Goal: Information Seeking & Learning: Learn about a topic

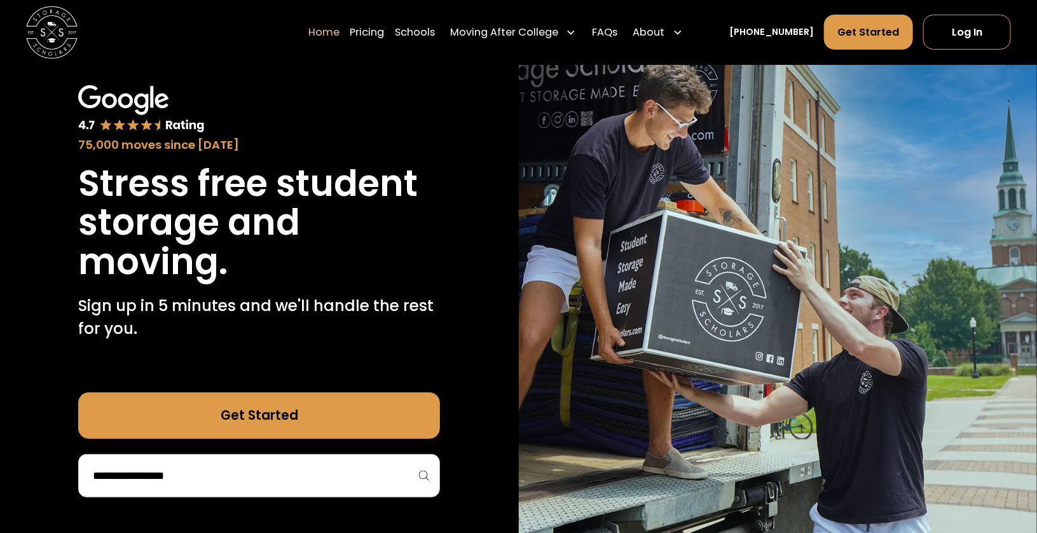
scroll to position [64, 0]
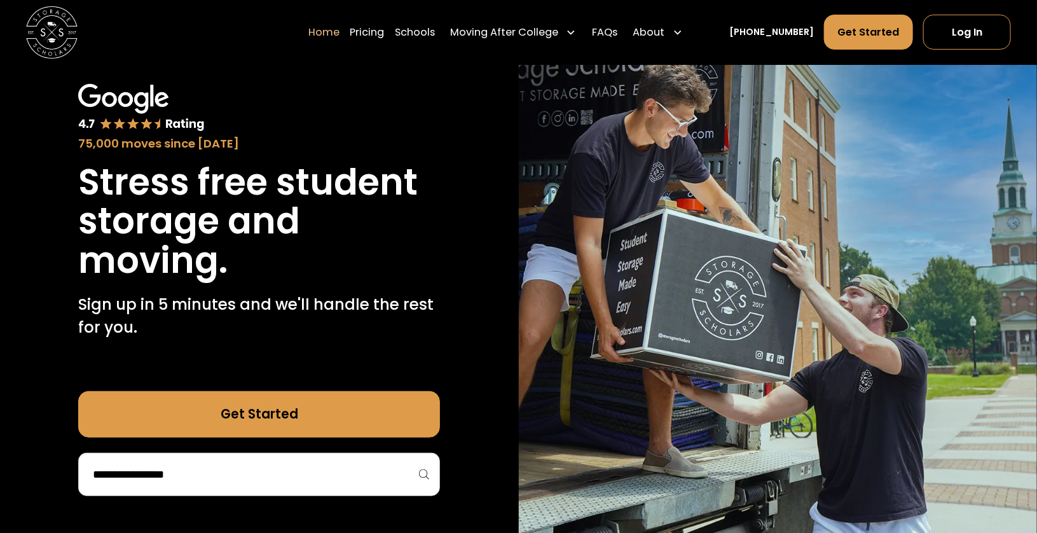
click at [0, 0] on div "Enter Giveaway" at bounding box center [0, 0] width 0 height 0
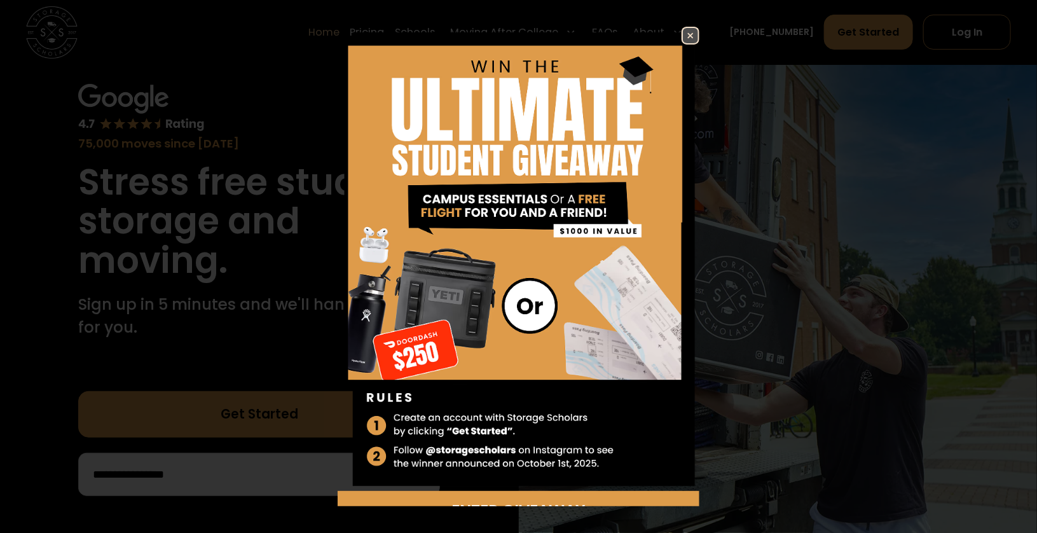
click at [681, 38] on link at bounding box center [690, 36] width 18 height 18
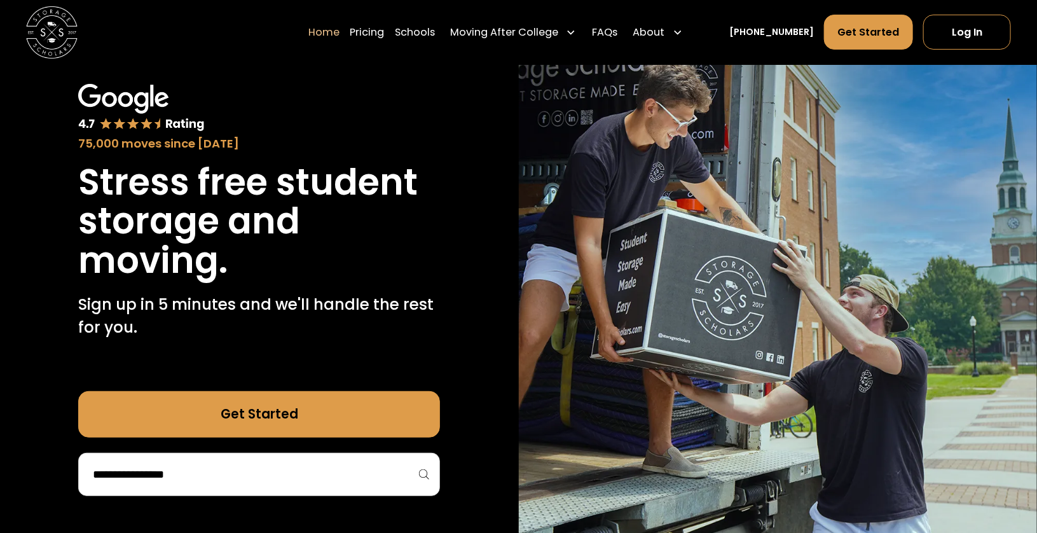
click at [289, 484] on input "search" at bounding box center [259, 474] width 335 height 22
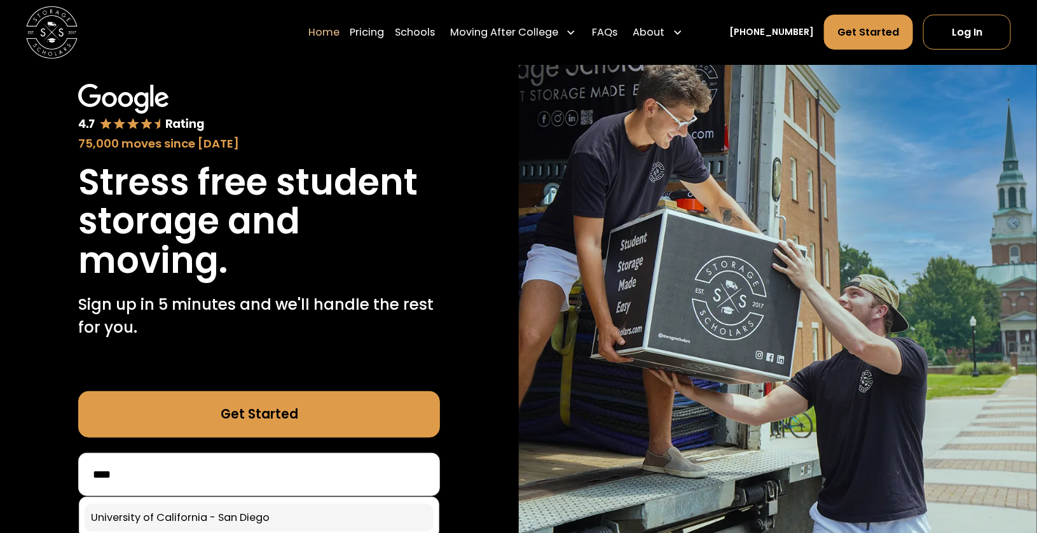
type input "****"
click at [264, 510] on link at bounding box center [259, 517] width 349 height 28
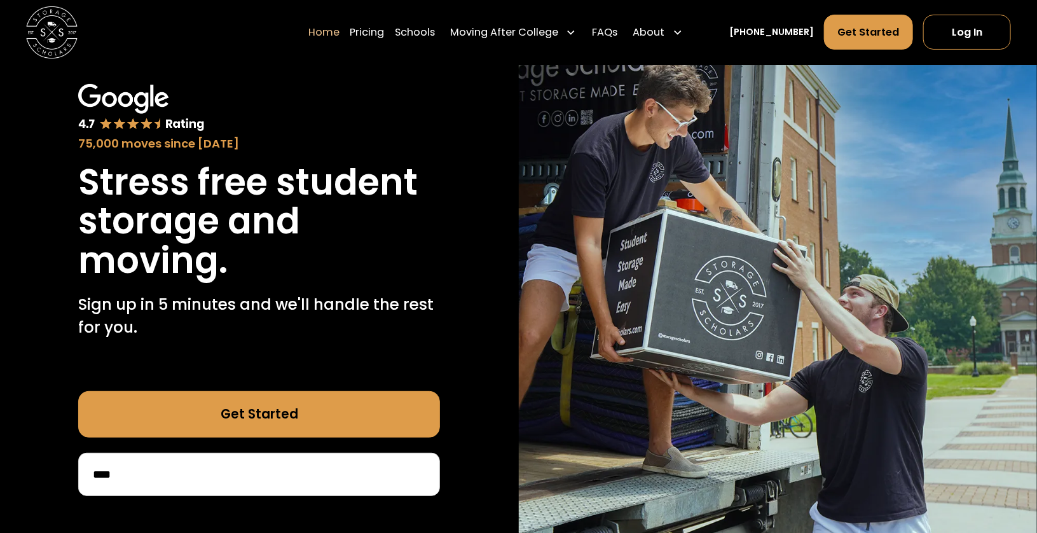
click at [310, 419] on link "Get Started" at bounding box center [259, 414] width 362 height 46
click at [420, 36] on link "Schools" at bounding box center [415, 32] width 40 height 36
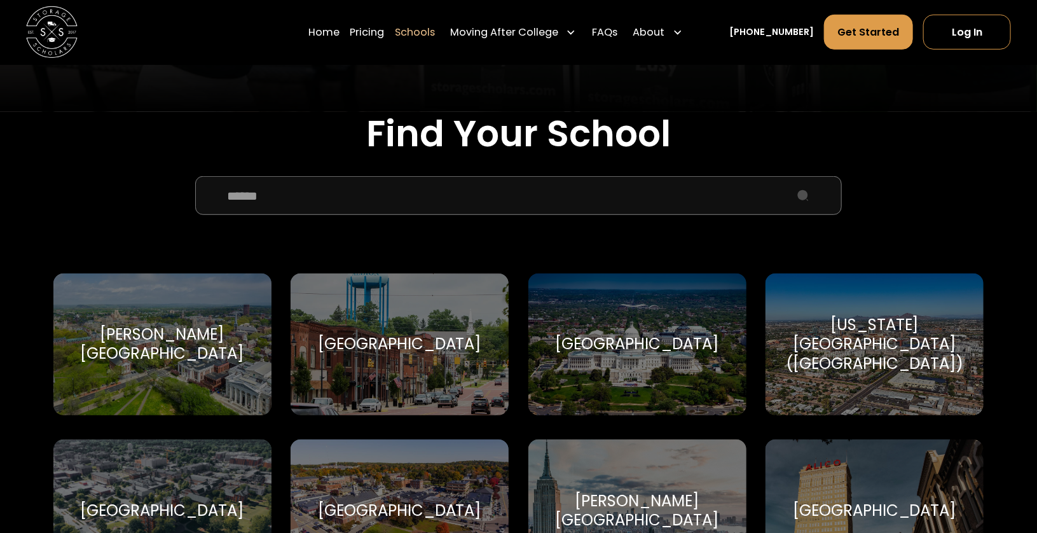
click at [411, 205] on input "School Select Form" at bounding box center [518, 195] width 646 height 39
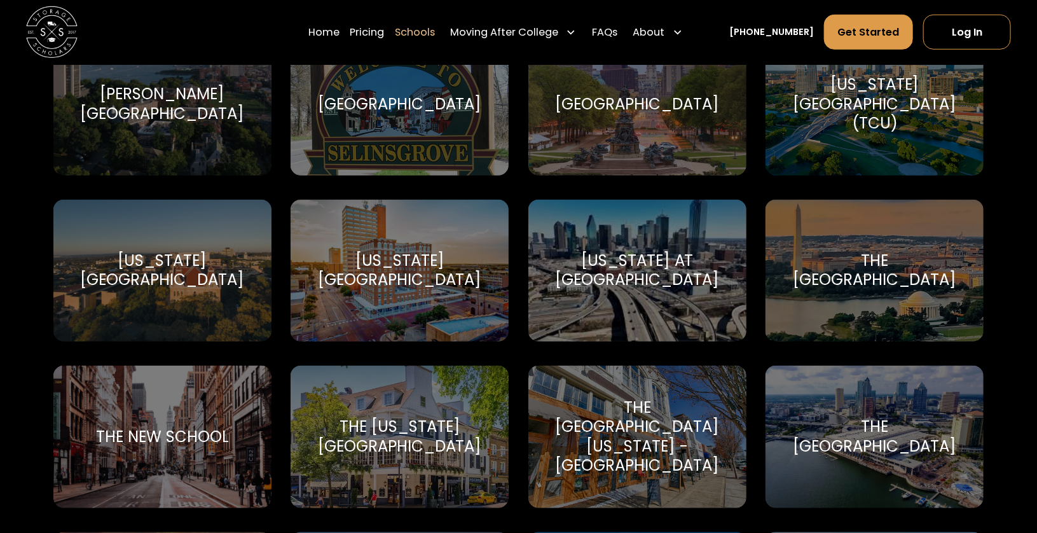
scroll to position [2028, 0]
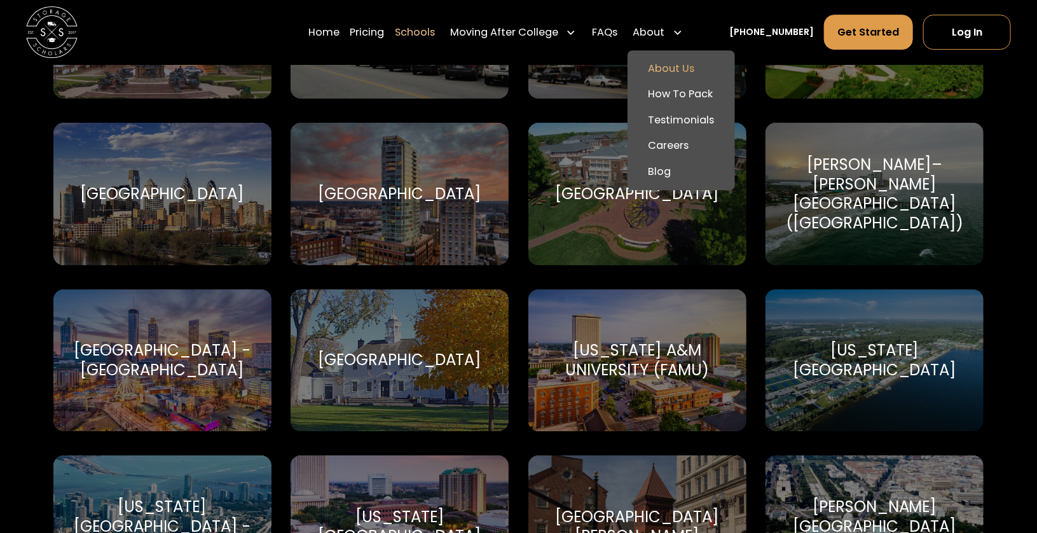
click at [674, 72] on link "About Us" at bounding box center [681, 68] width 97 height 26
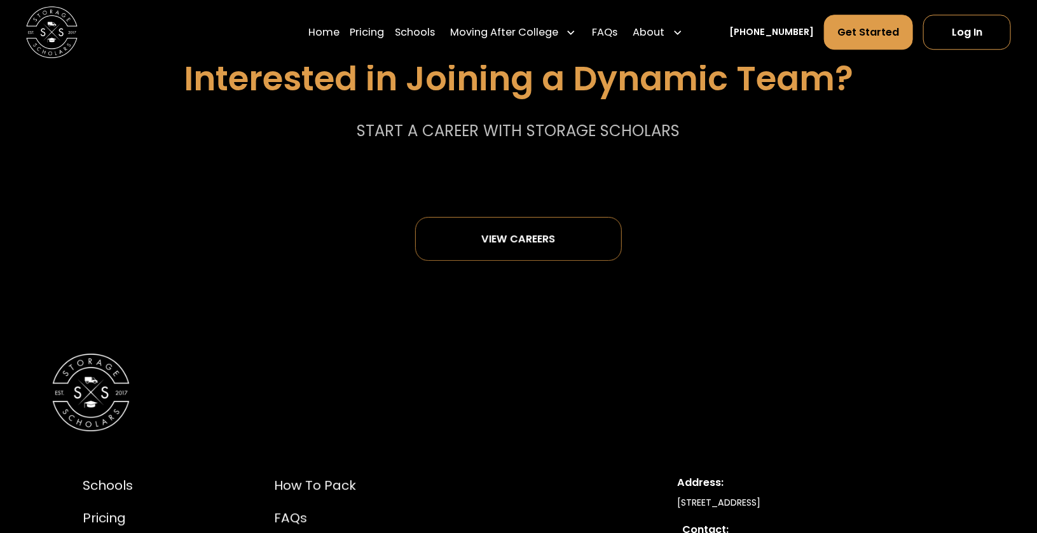
scroll to position [6675, 0]
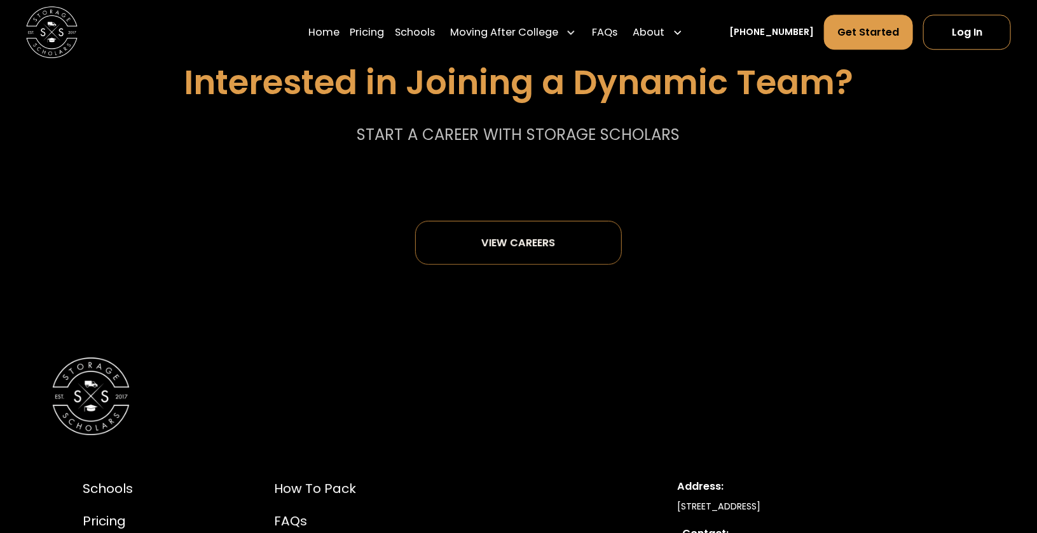
click at [519, 250] on div at bounding box center [518, 133] width 2 height 266
click at [536, 261] on div "View careers" at bounding box center [518, 242] width 120 height 43
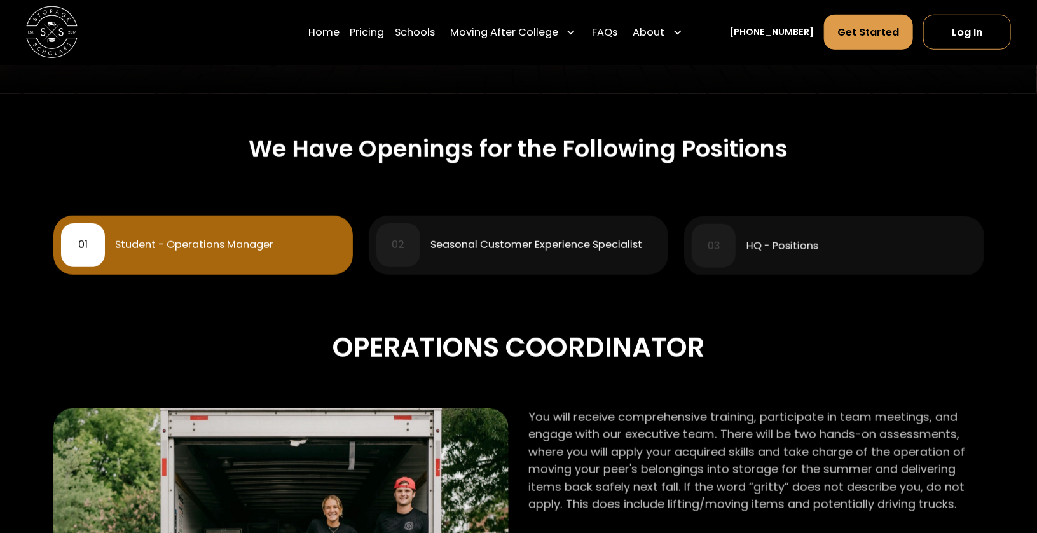
scroll to position [509, 0]
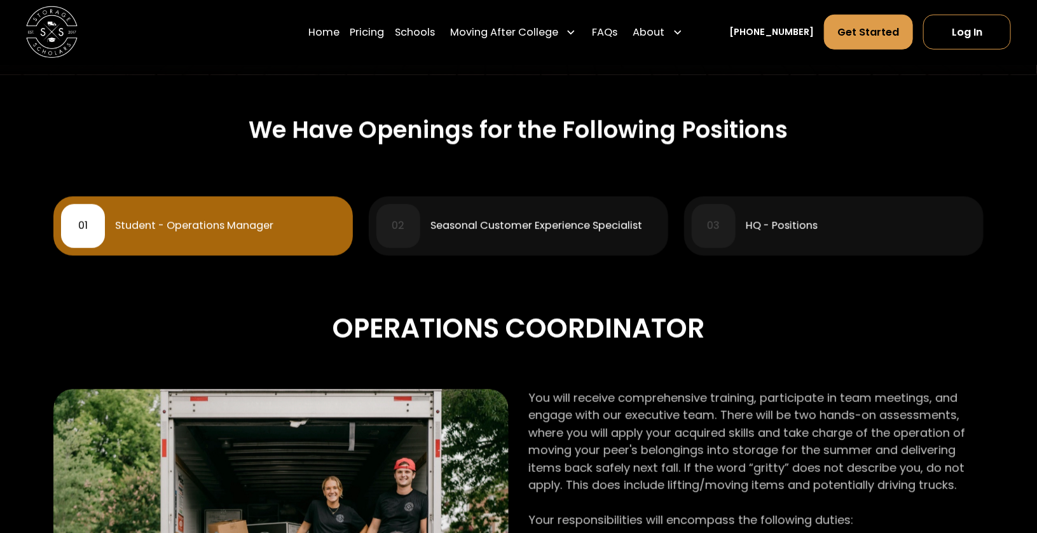
click at [317, 236] on div "01 Student - Operations Manager" at bounding box center [203, 226] width 284 height 44
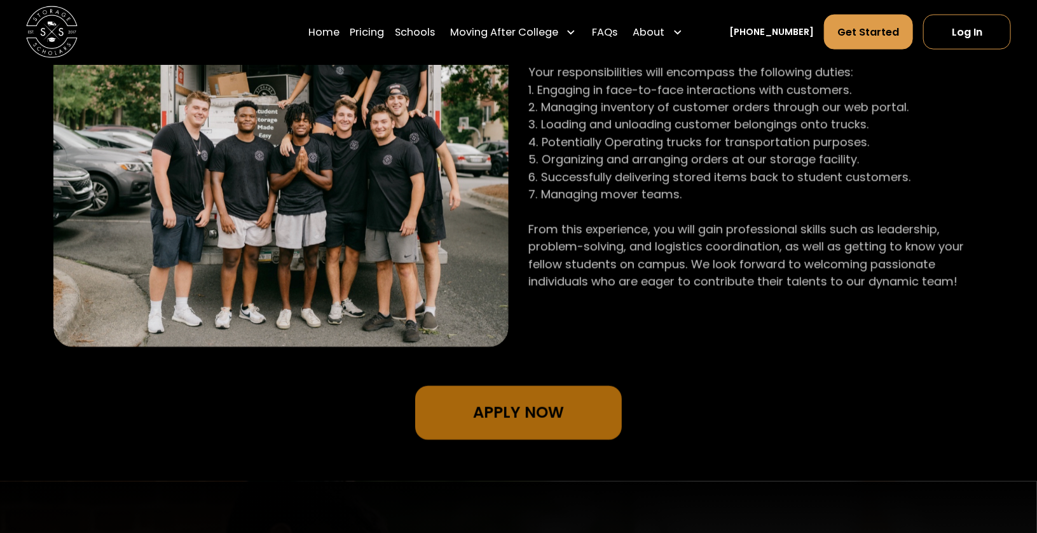
scroll to position [1081, 0]
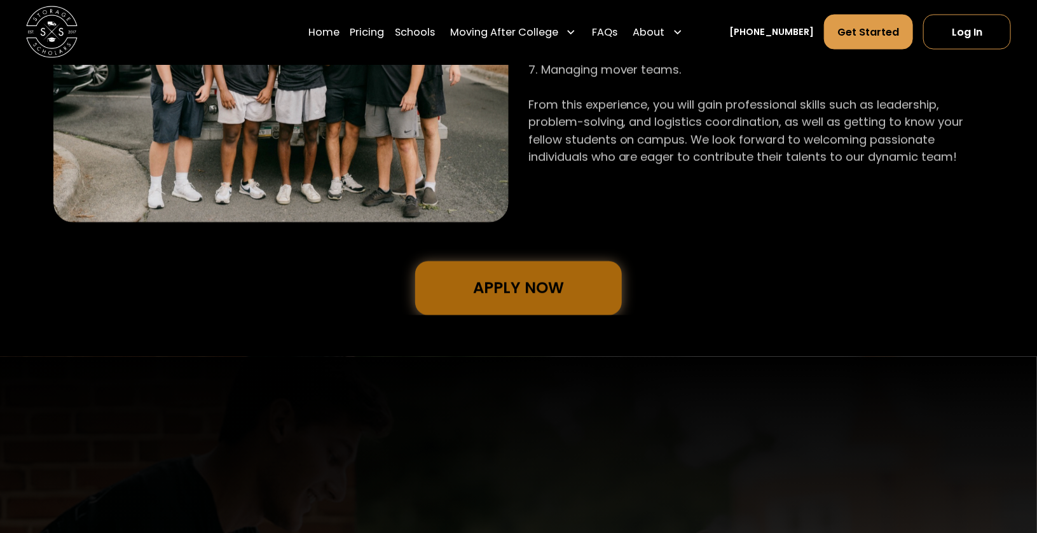
drag, startPoint x: 492, startPoint y: 325, endPoint x: 503, endPoint y: 299, distance: 27.6
click at [503, 299] on link "Apply Now" at bounding box center [518, 288] width 207 height 54
